Goal: Task Accomplishment & Management: Manage account settings

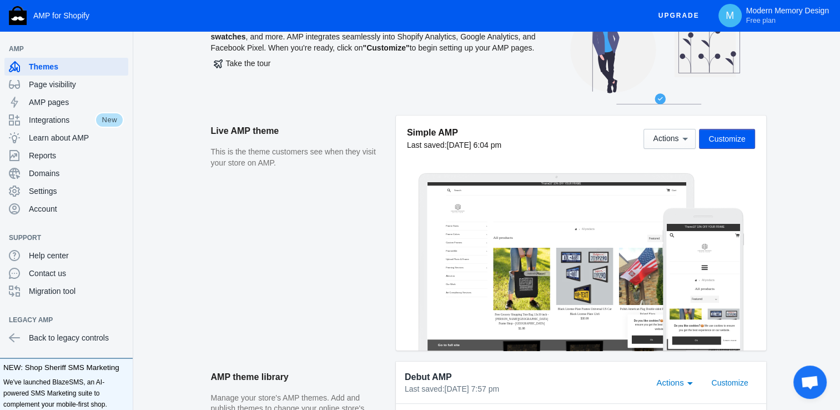
scroll to position [62, 0]
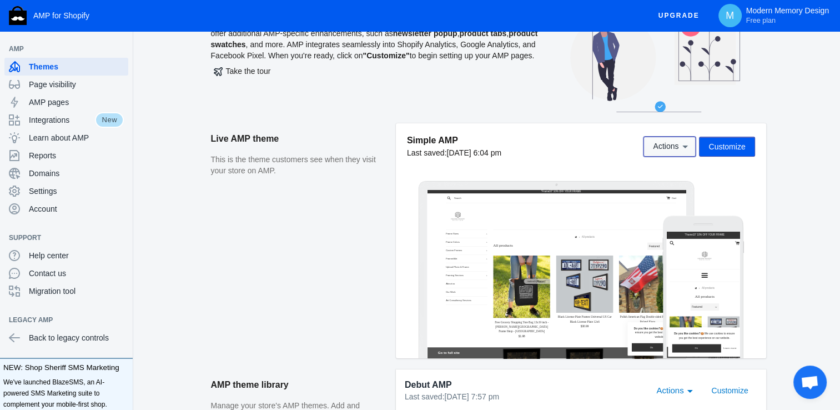
click at [678, 148] on span "Actions" at bounding box center [666, 146] width 26 height 9
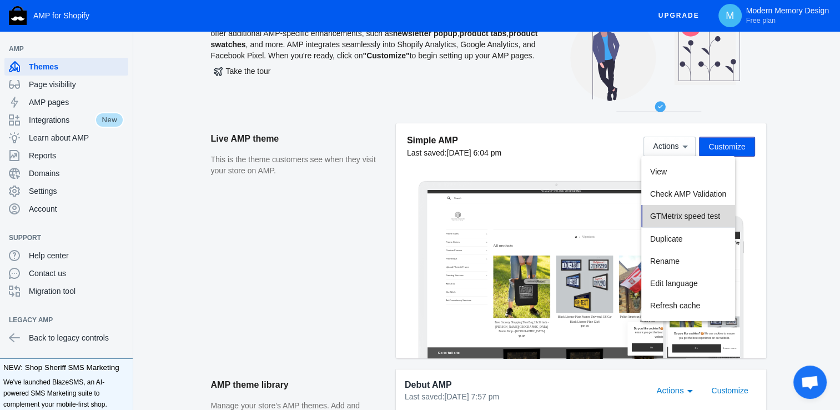
click at [696, 223] on button "GTMetrix speed test" at bounding box center [688, 216] width 94 height 23
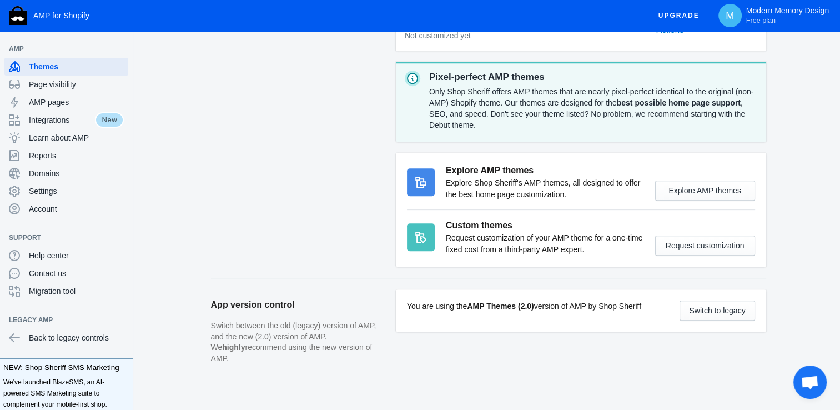
scroll to position [466, 0]
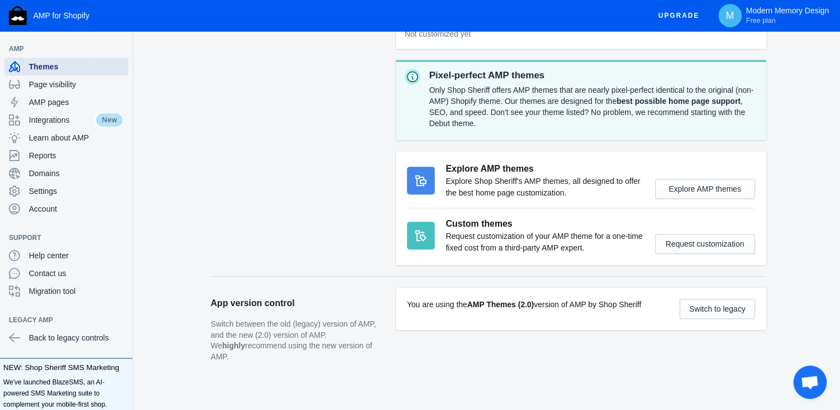
click at [59, 66] on span "Themes" at bounding box center [76, 66] width 95 height 11
click at [67, 108] on div "AMP pages" at bounding box center [66, 102] width 115 height 18
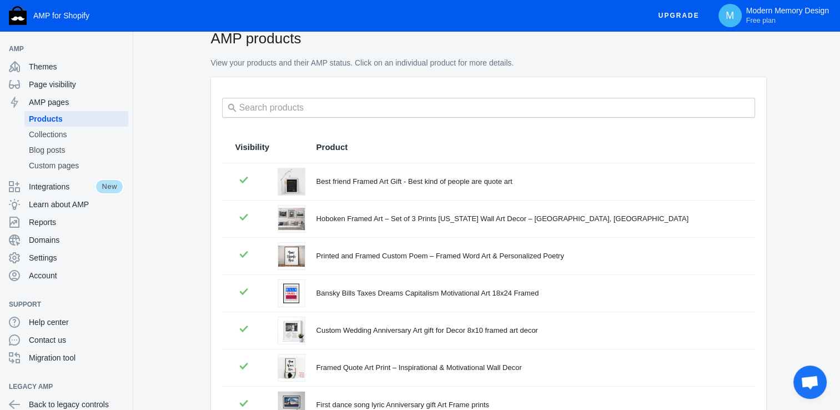
scroll to position [22, 0]
click at [62, 260] on span "Settings" at bounding box center [76, 257] width 95 height 11
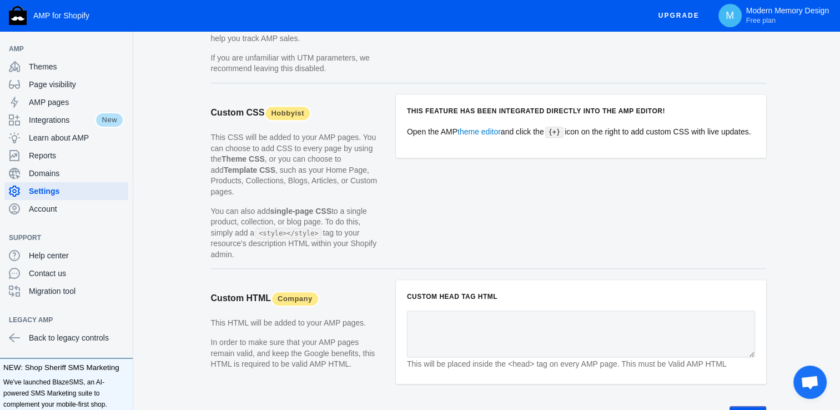
scroll to position [1109, 0]
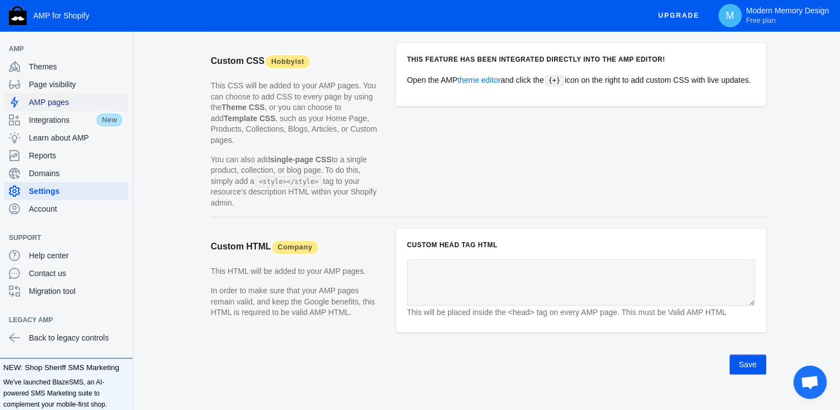
click at [80, 104] on span "AMP pages" at bounding box center [76, 102] width 95 height 11
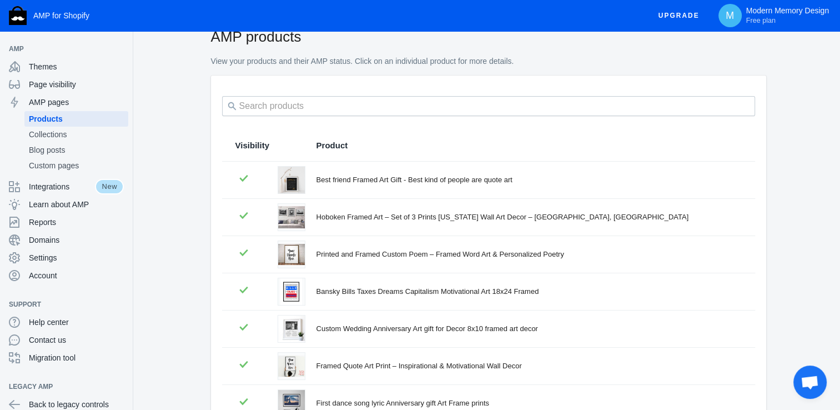
scroll to position [244, 0]
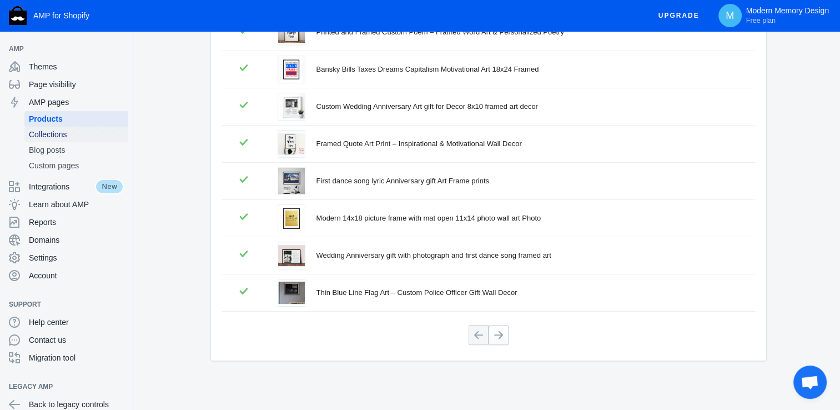
click at [43, 138] on span "Collections" at bounding box center [76, 134] width 95 height 11
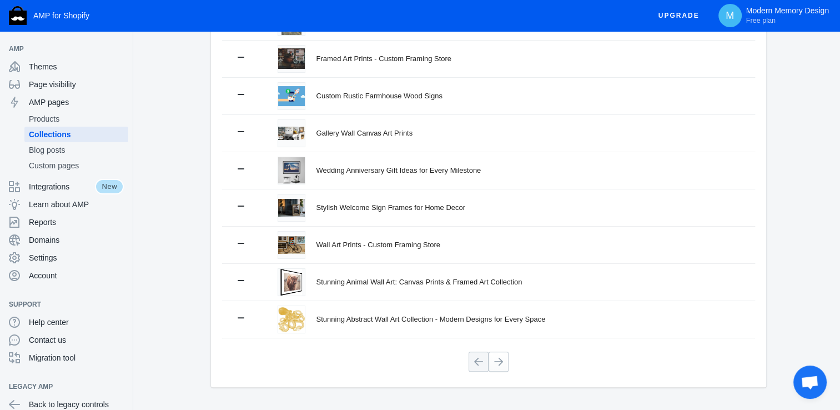
scroll to position [244, 0]
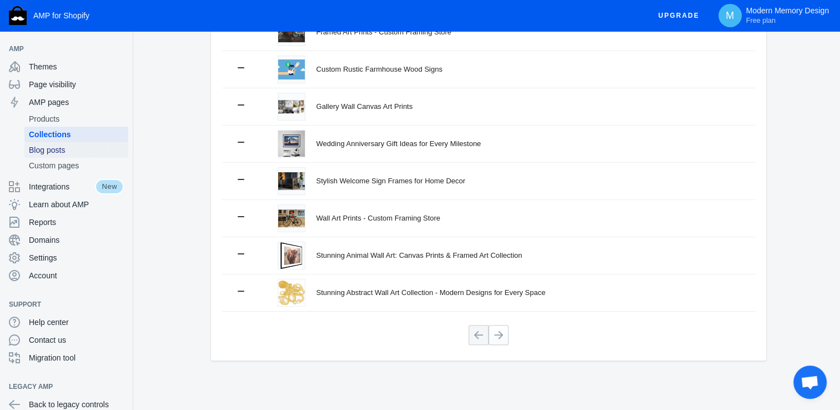
click at [75, 153] on span "Blog posts" at bounding box center [76, 149] width 95 height 11
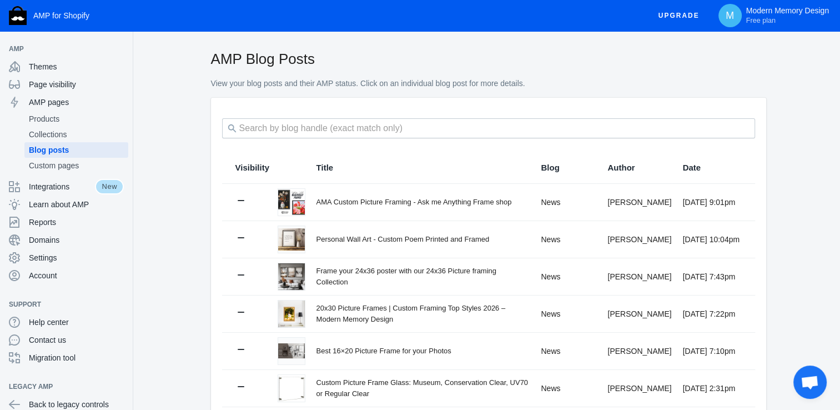
scroll to position [22, 0]
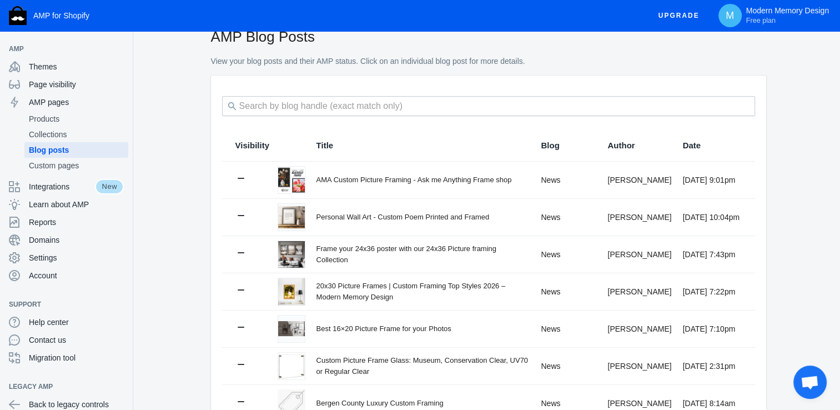
click at [476, 139] on th "Title" at bounding box center [417, 145] width 225 height 31
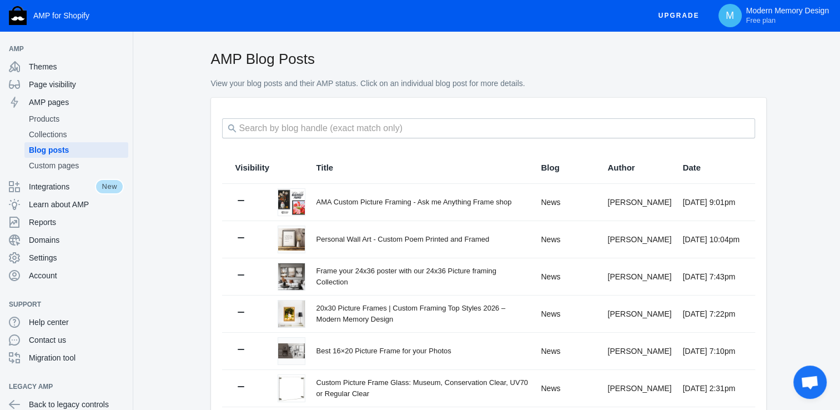
scroll to position [0, 0]
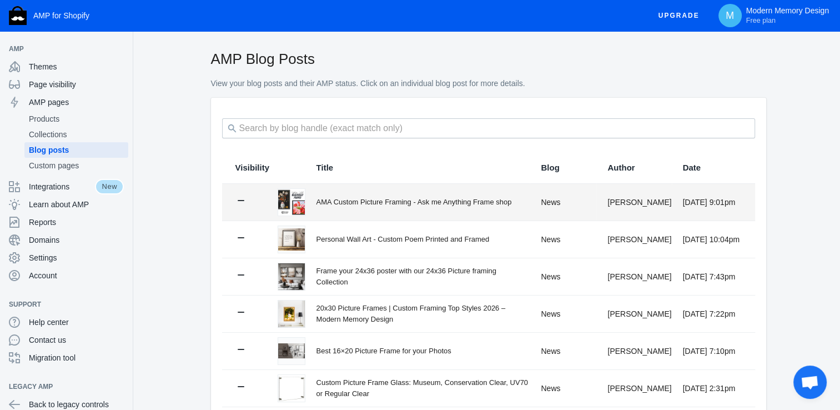
click at [325, 206] on div "AMA Custom Picture Framing - Ask me Anything Frame shop" at bounding box center [423, 202] width 214 height 11
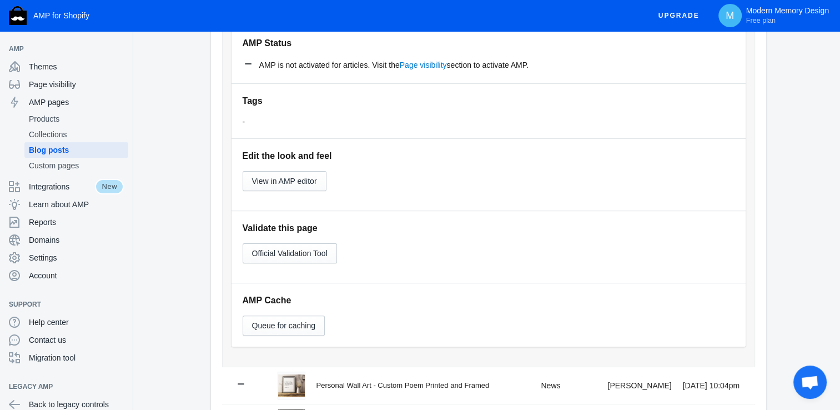
scroll to position [173, 0]
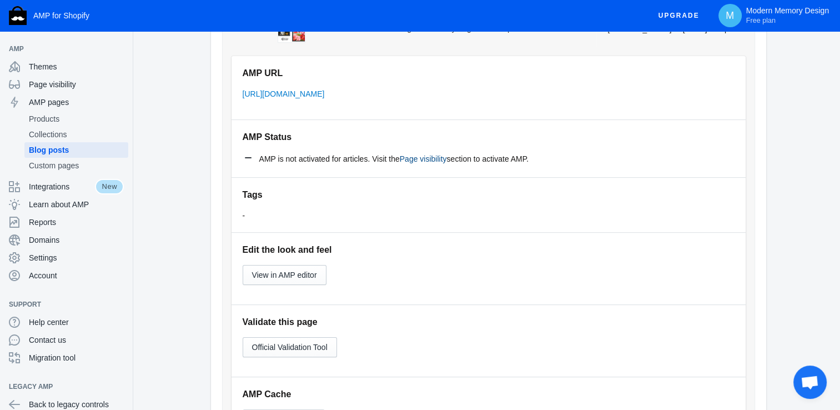
click at [420, 161] on link "Page visibility" at bounding box center [423, 158] width 47 height 9
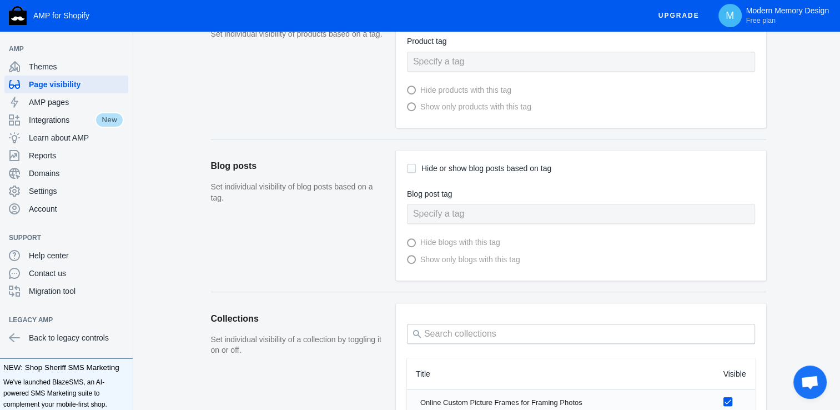
scroll to position [525, 0]
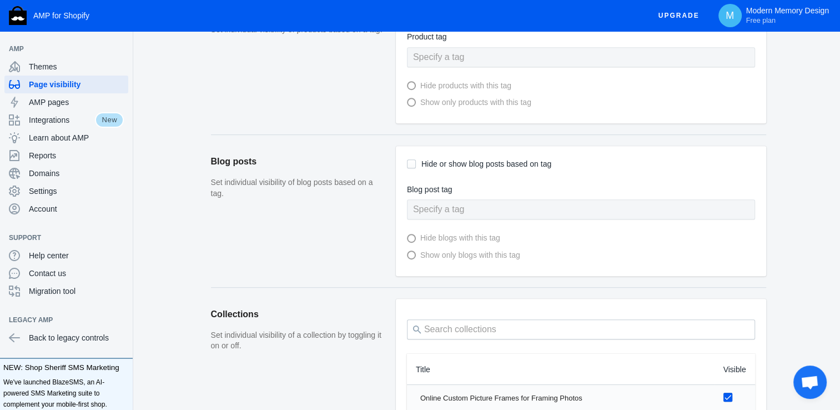
click at [431, 190] on label "Blog post tag" at bounding box center [581, 190] width 348 height 14
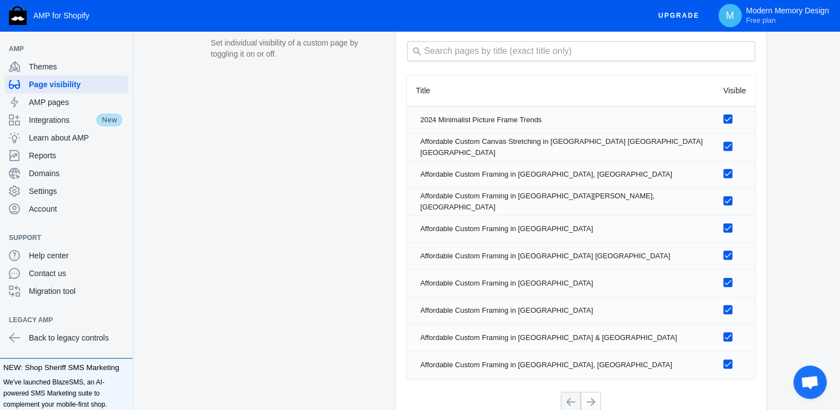
scroll to position [1511, 0]
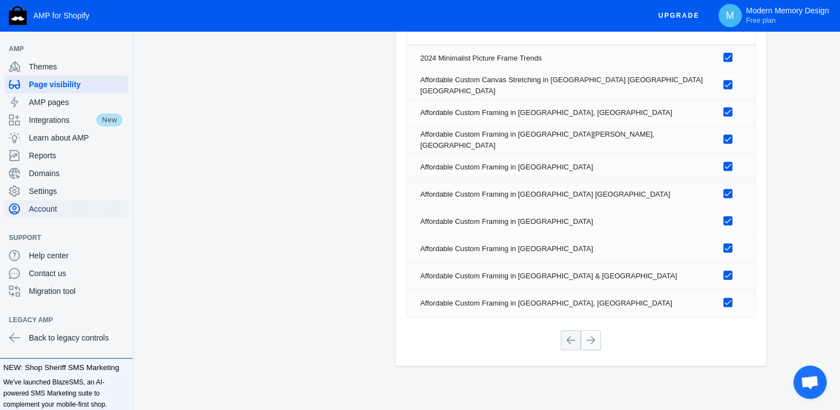
click at [47, 209] on span "Account" at bounding box center [76, 208] width 95 height 11
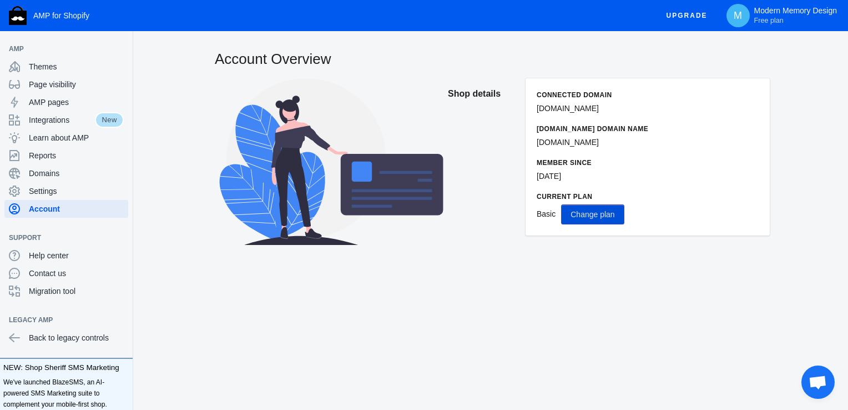
click at [608, 208] on button "Change plan" at bounding box center [592, 214] width 63 height 20
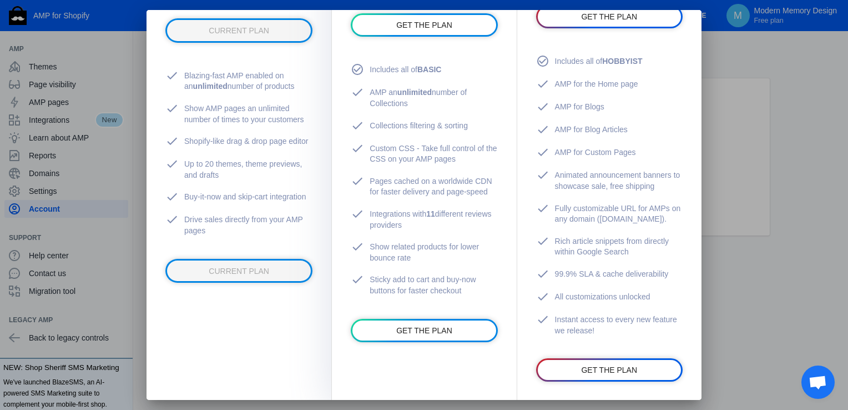
scroll to position [250, 0]
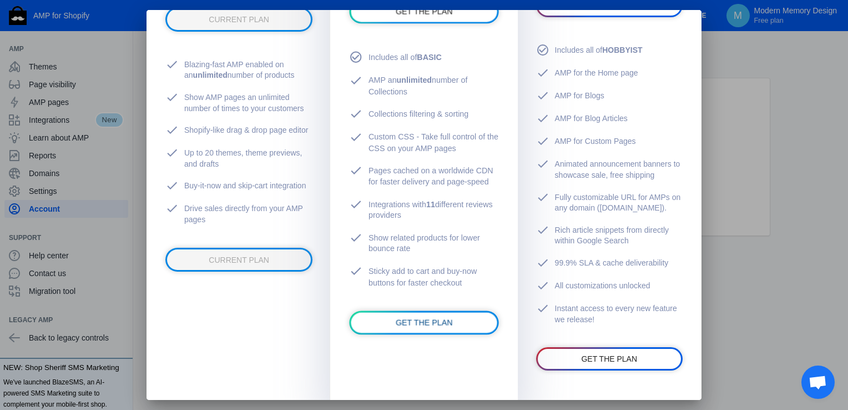
click at [403, 323] on span "GET THE PLAN" at bounding box center [424, 322] width 57 height 9
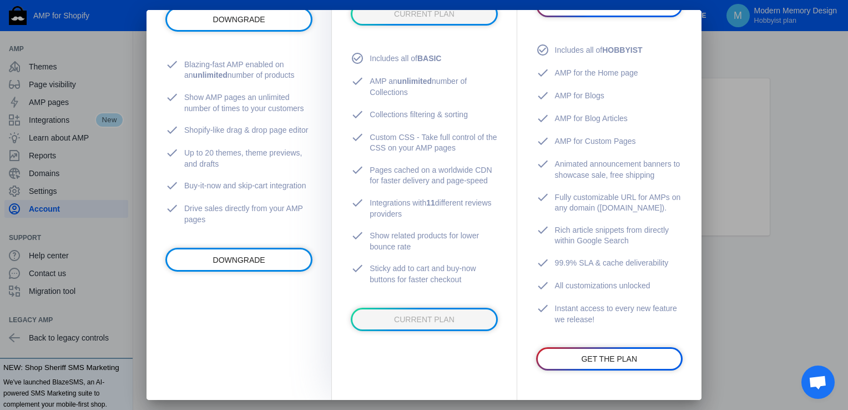
drag, startPoint x: 692, startPoint y: 189, endPoint x: 706, endPoint y: 269, distance: 81.1
click at [706, 269] on div "30 Day Money Back Guarantee No Questions Asked FREE $ 0 / month Forever Free Ge…" at bounding box center [424, 205] width 848 height 410
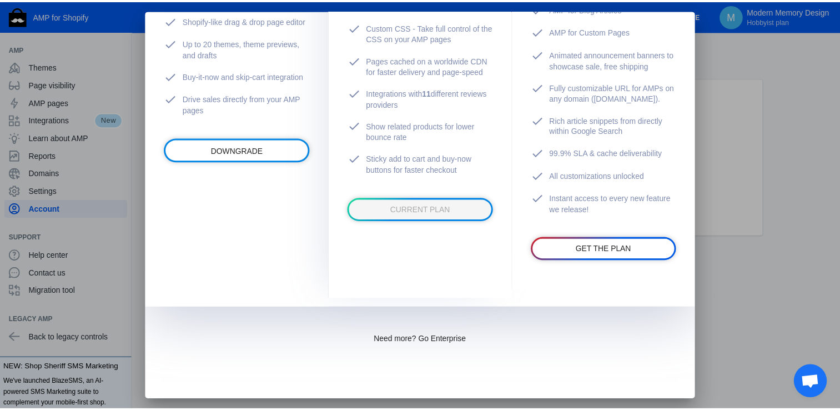
scroll to position [0, 0]
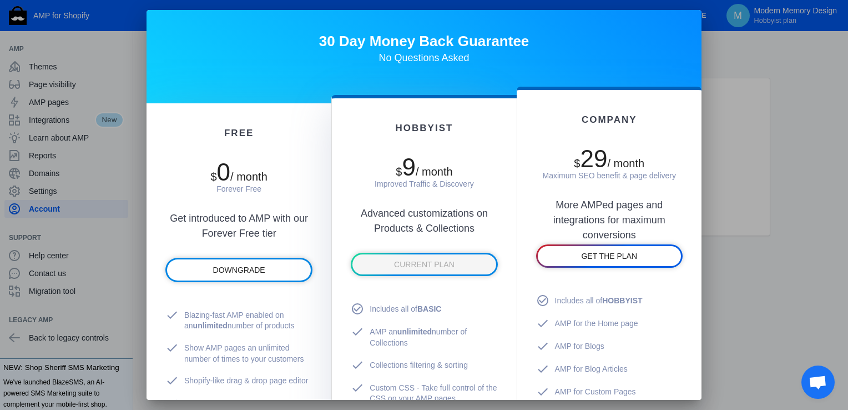
click at [779, 105] on div at bounding box center [424, 205] width 848 height 410
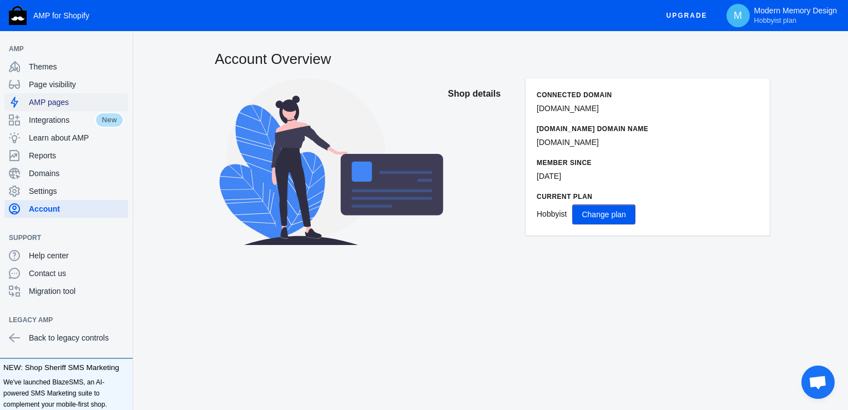
click at [43, 97] on span "AMP pages" at bounding box center [76, 102] width 95 height 11
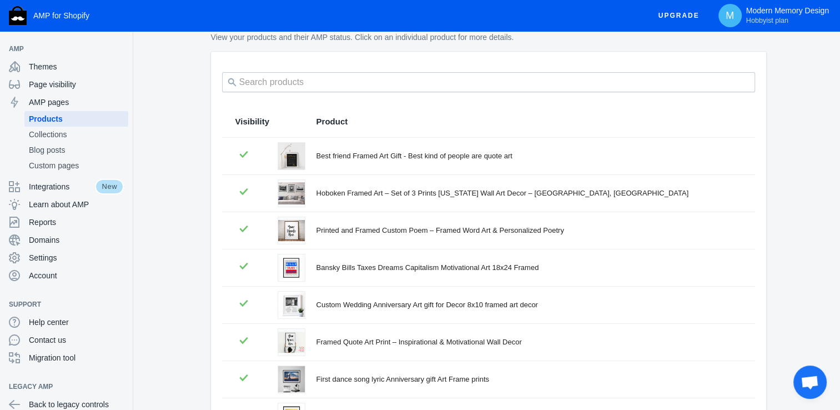
scroll to position [40, 0]
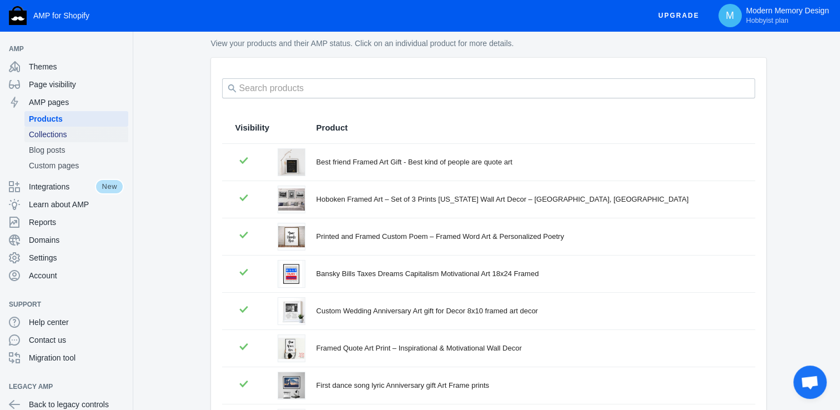
click at [74, 129] on span "Collections" at bounding box center [76, 134] width 95 height 11
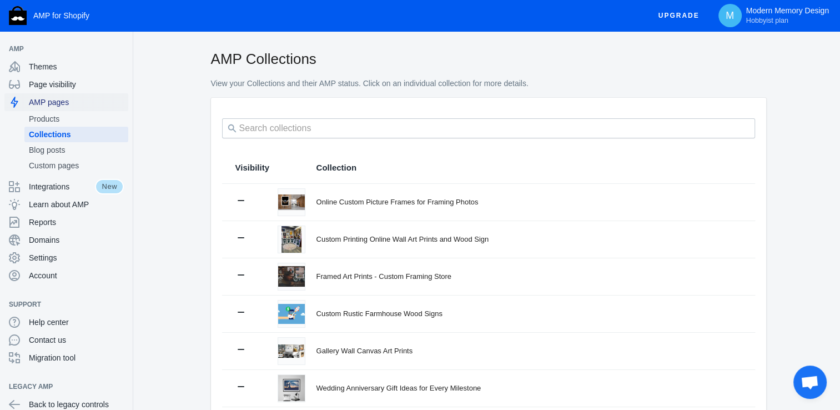
click at [71, 99] on span "AMP pages" at bounding box center [76, 102] width 95 height 11
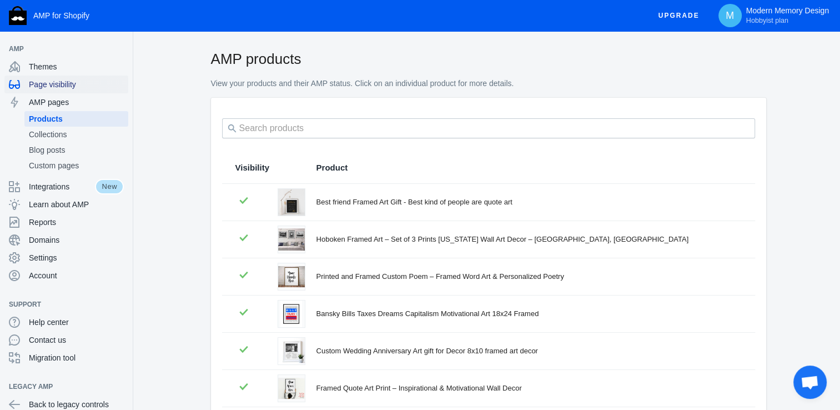
click at [70, 81] on span "Page visibility" at bounding box center [76, 84] width 95 height 11
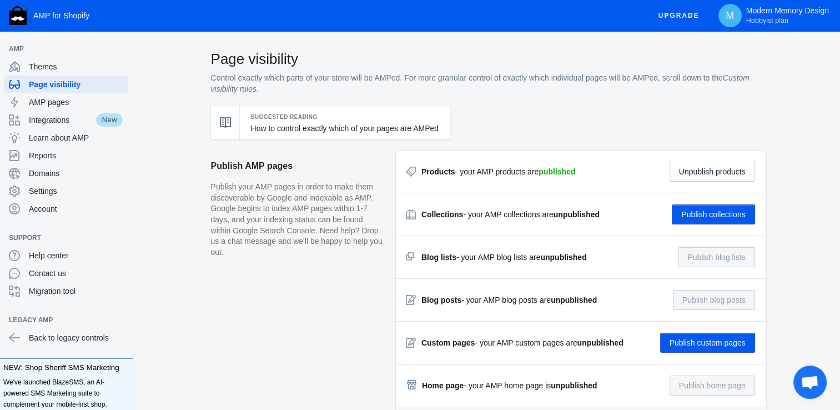
click at [711, 213] on button "Publish collections" at bounding box center [713, 214] width 83 height 20
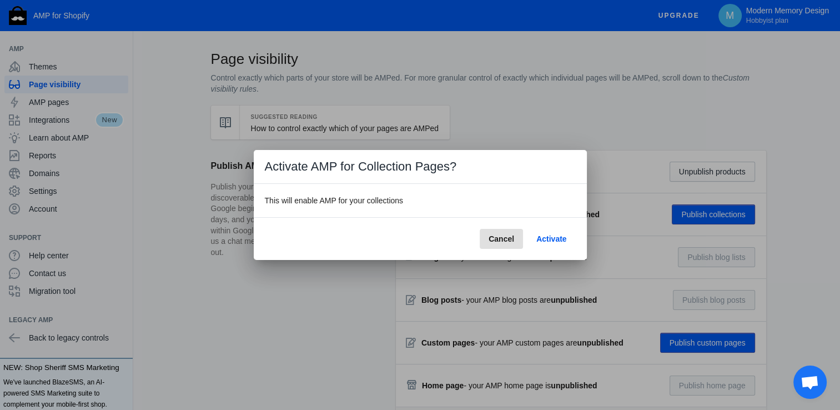
click at [548, 240] on span "Activate" at bounding box center [551, 238] width 30 height 9
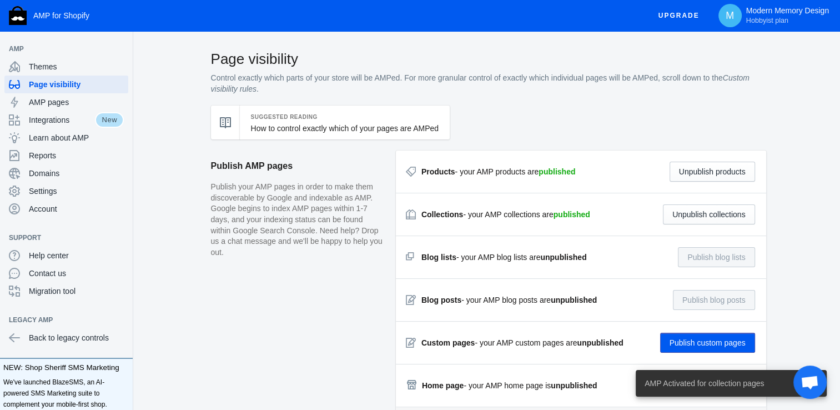
click at [717, 345] on button "Publish custom pages" at bounding box center [707, 343] width 95 height 20
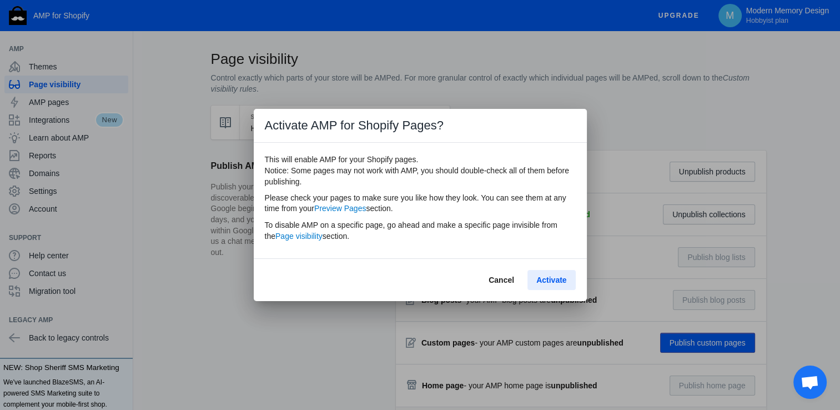
click at [552, 272] on button "Activate" at bounding box center [551, 280] width 48 height 20
